Goal: Find specific page/section: Find specific page/section

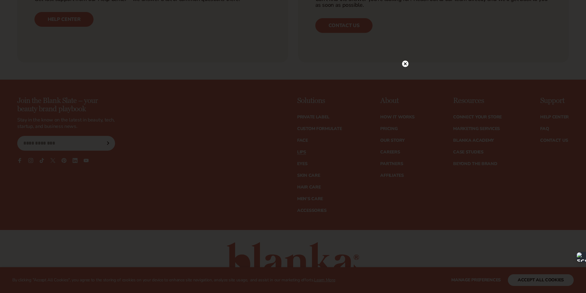
scroll to position [1314, 0]
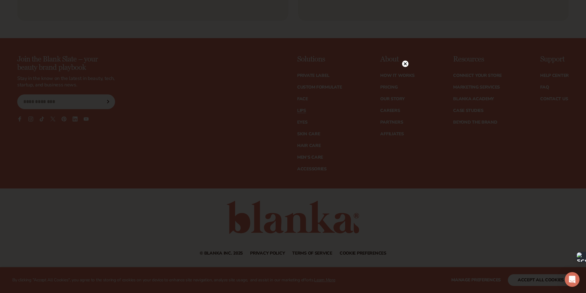
click at [406, 63] on circle at bounding box center [405, 64] width 6 height 6
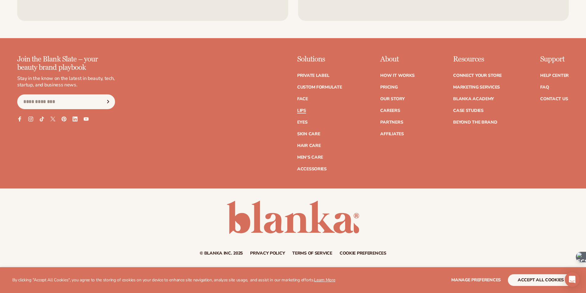
click at [305, 109] on link "Lips" at bounding box center [301, 110] width 9 height 4
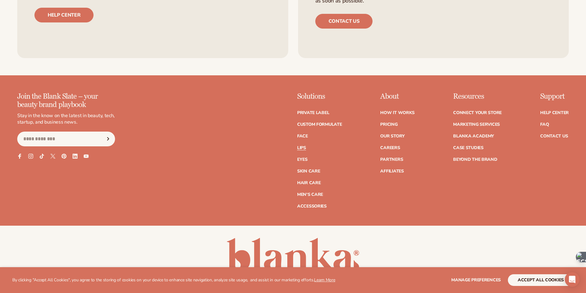
scroll to position [1314, 0]
